Goal: Task Accomplishment & Management: Use online tool/utility

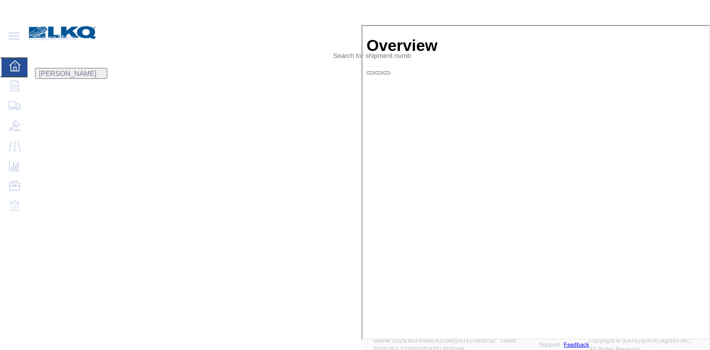
click at [348, 43] on agx-global-search at bounding box center [188, 55] width 320 height 25
click at [346, 48] on icon at bounding box center [346, 48] width 0 height 0
click at [115, 43] on input "search" at bounding box center [71, 55] width 86 height 24
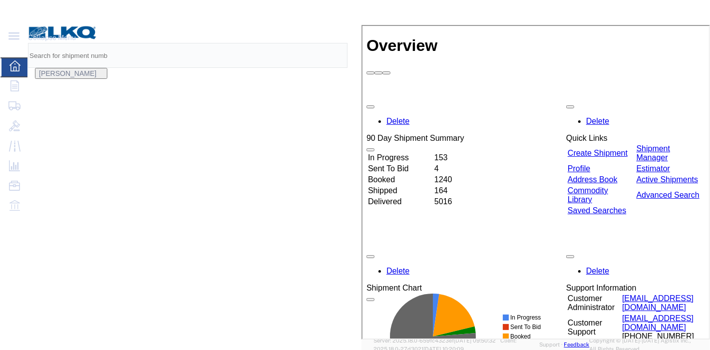
click at [115, 43] on input "search" at bounding box center [71, 55] width 86 height 24
paste input "56629648"
type input "56629648"
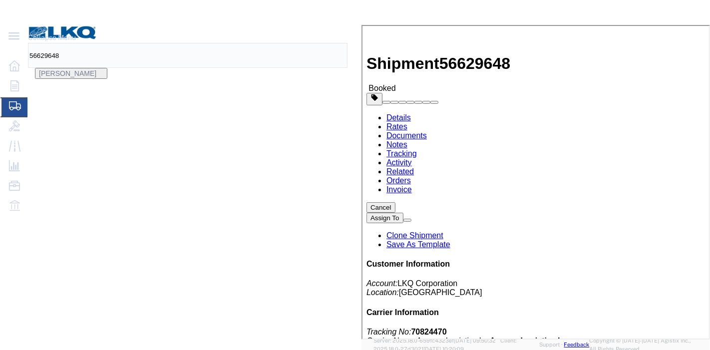
click link "Tracking"
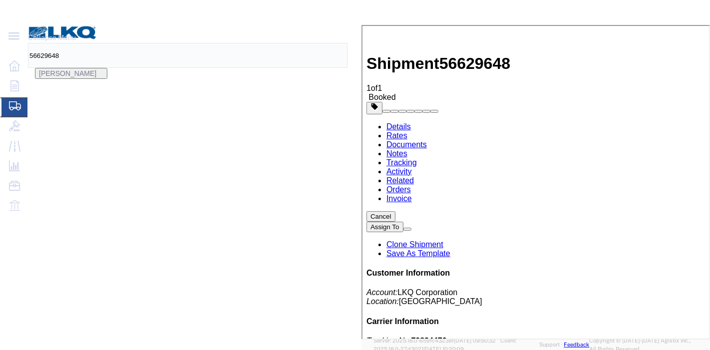
type input "[DATE]"
type input "9:00 PM"
select select "DELIVRED"
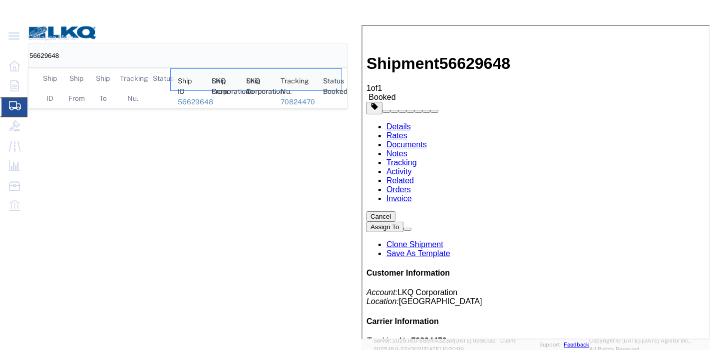
drag, startPoint x: 400, startPoint y: 21, endPoint x: 168, endPoint y: 24, distance: 231.3
click at [162, 43] on div "56629648 Ship ID Ship From Ship To Tracking Nu. Status Ship ID 56629648 Ship Fr…" at bounding box center [184, 55] width 313 height 25
paste input "260826"
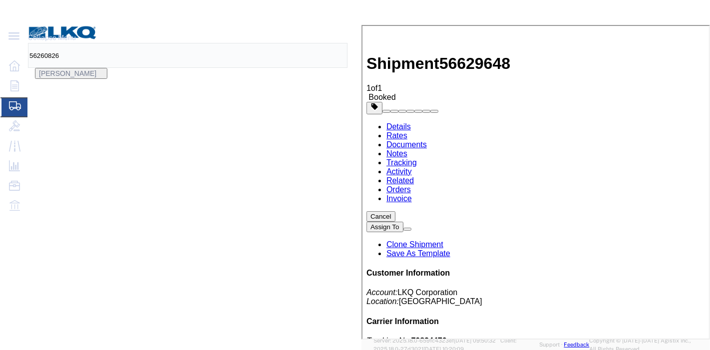
type input "56260826"
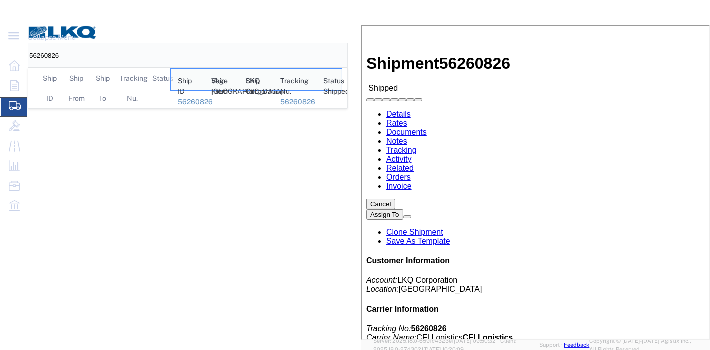
click link "Tracking"
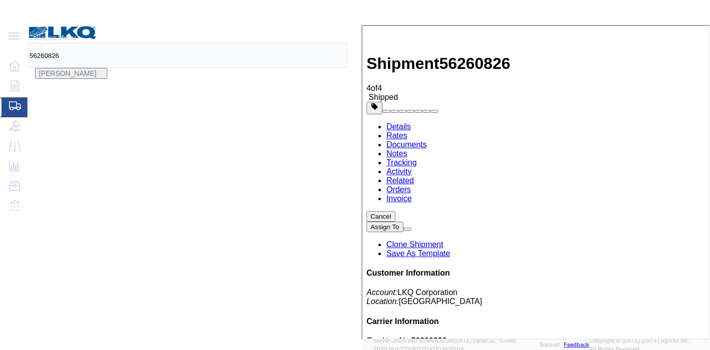
type input "[DATE]"
type input "9:00 PM"
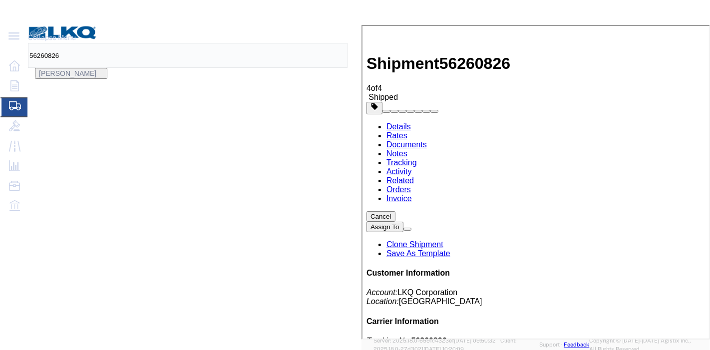
select select "DELIVRED"
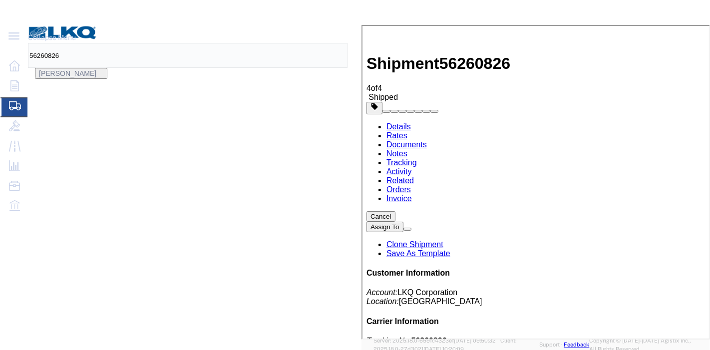
drag, startPoint x: 344, startPoint y: 18, endPoint x: 216, endPoint y: 18, distance: 128.4
click at [216, 43] on div "56260826" at bounding box center [184, 55] width 313 height 25
paste input "46877"
type input "56246877"
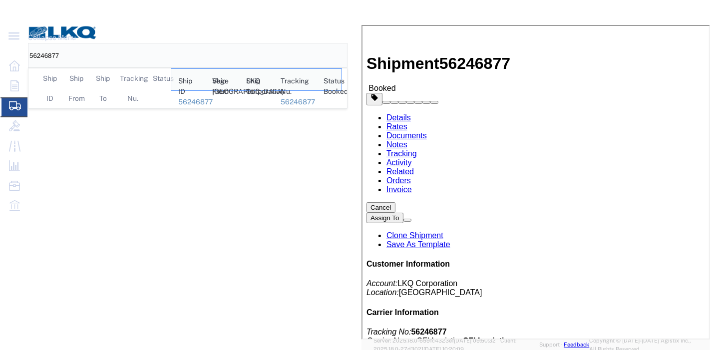
click link "Tracking"
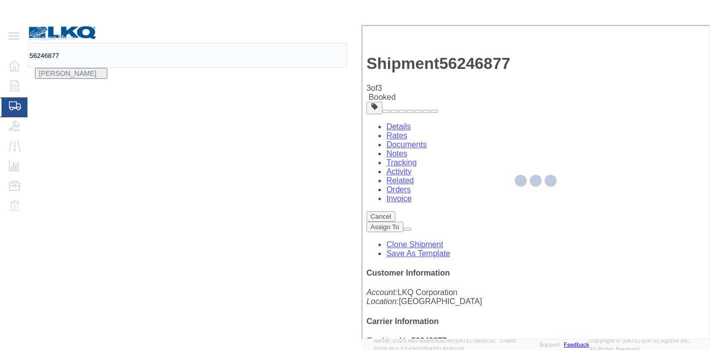
click at [464, 78] on div at bounding box center [536, 182] width 349 height 315
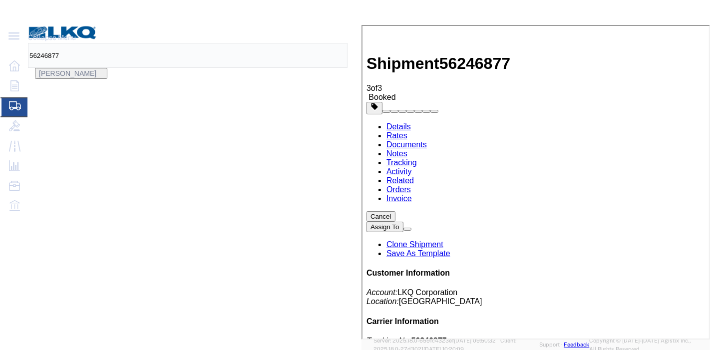
type input "[DATE]"
type input "9:00 PM"
select select "DELIVRED"
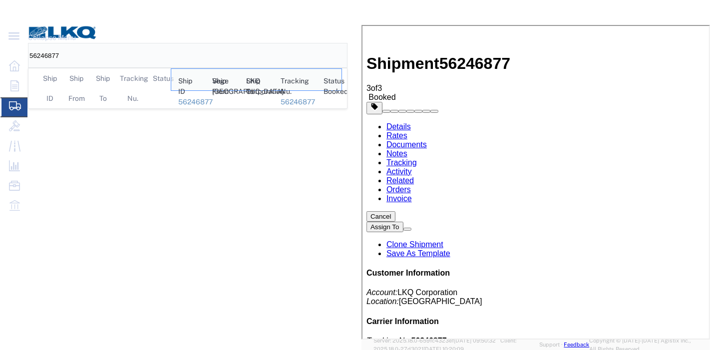
drag, startPoint x: 350, startPoint y: 13, endPoint x: 228, endPoint y: 10, distance: 122.4
click at [228, 43] on div "56246877 Ship ID Ship From Ship To Tracking Nu. Status Ship ID 56246877 Ship Fr…" at bounding box center [184, 55] width 313 height 25
paste input "612440"
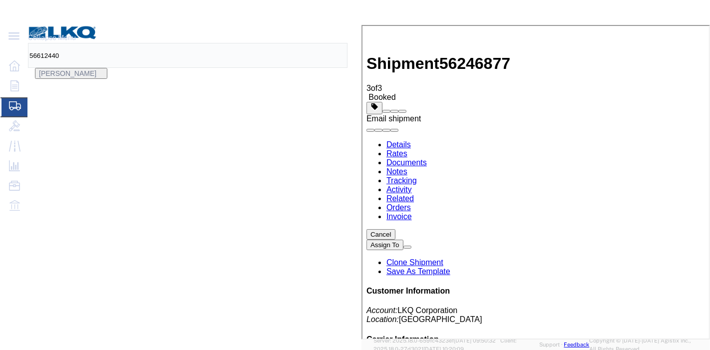
type input "56612440"
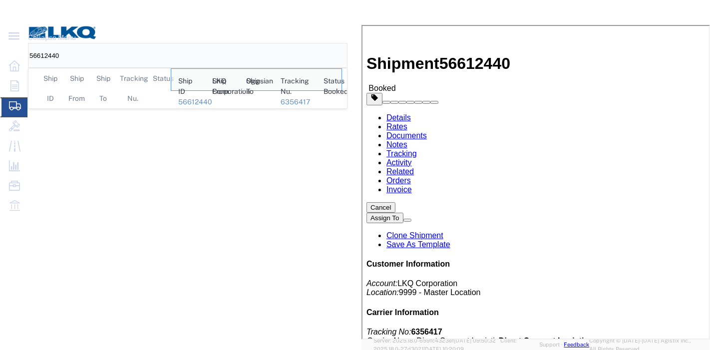
drag, startPoint x: 184, startPoint y: 29, endPoint x: 185, endPoint y: 35, distance: 5.5
click link "Tracking"
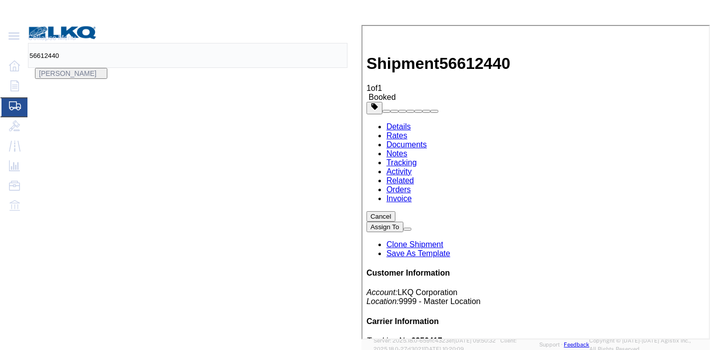
type input "[DATE]"
type input "9:00 PM"
select select "DELIVRED"
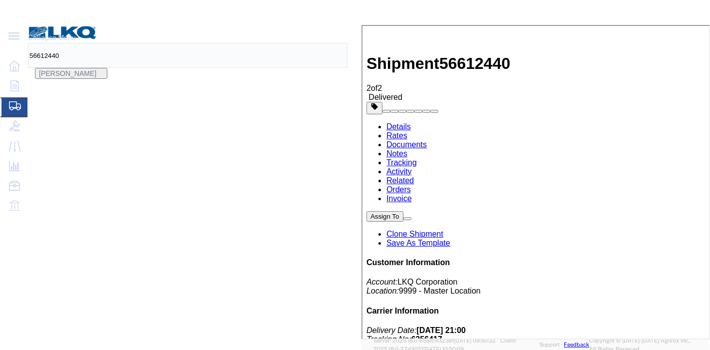
drag, startPoint x: 284, startPoint y: 12, endPoint x: 238, endPoint y: 16, distance: 46.6
click at [239, 43] on div "56612440" at bounding box center [184, 55] width 313 height 25
paste input "554151"
type input "56554151"
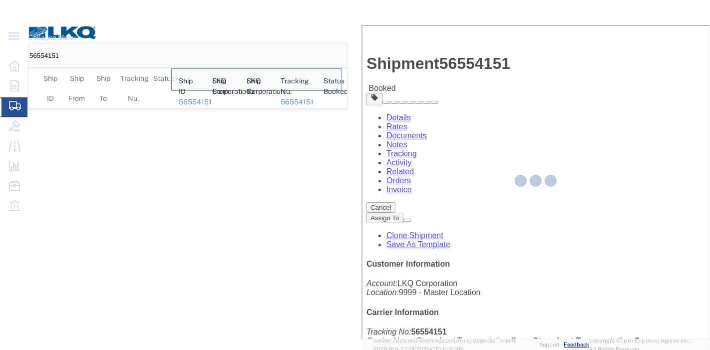
click at [362, 59] on div at bounding box center [536, 182] width 349 height 315
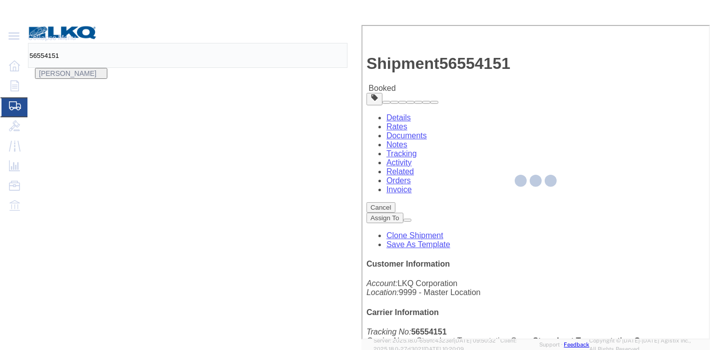
click at [362, 63] on div at bounding box center [536, 182] width 349 height 315
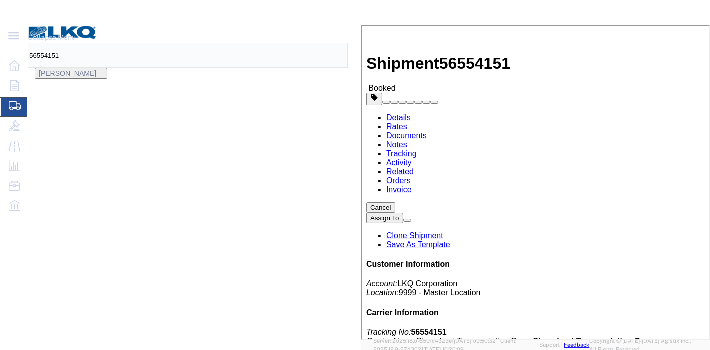
click link "Tracking"
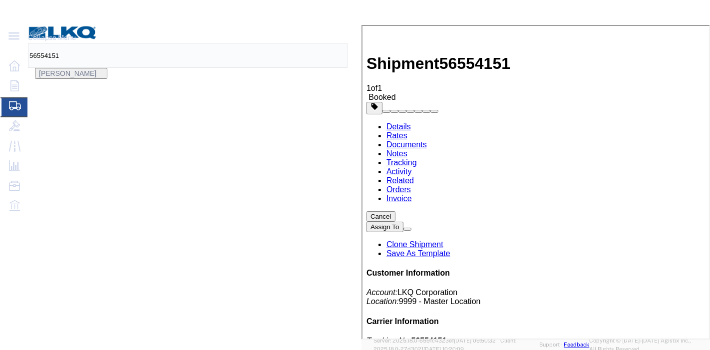
type input "[DATE]"
type input "9:00 PM"
select select "DELIVRED"
